Goal: Information Seeking & Learning: Learn about a topic

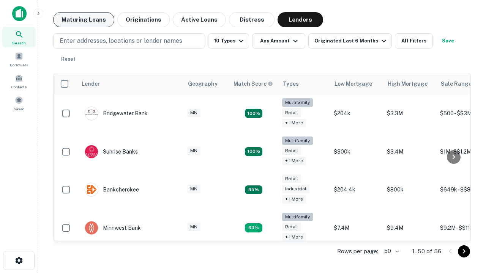
click at [83, 20] on button "Maturing Loans" at bounding box center [83, 19] width 61 height 15
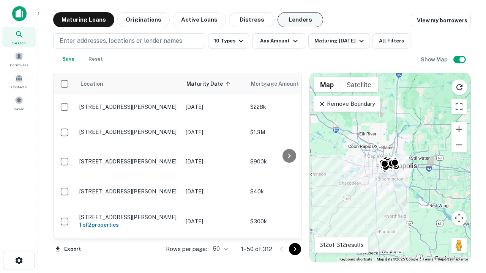
click at [300, 20] on button "Lenders" at bounding box center [300, 19] width 46 height 15
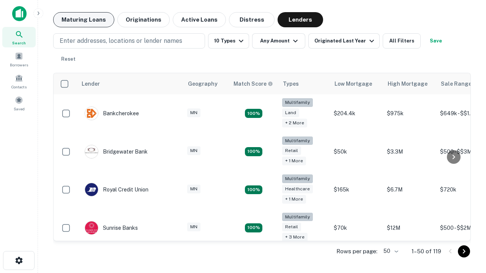
click at [83, 20] on button "Maturing Loans" at bounding box center [83, 19] width 61 height 15
